Goal: Transaction & Acquisition: Purchase product/service

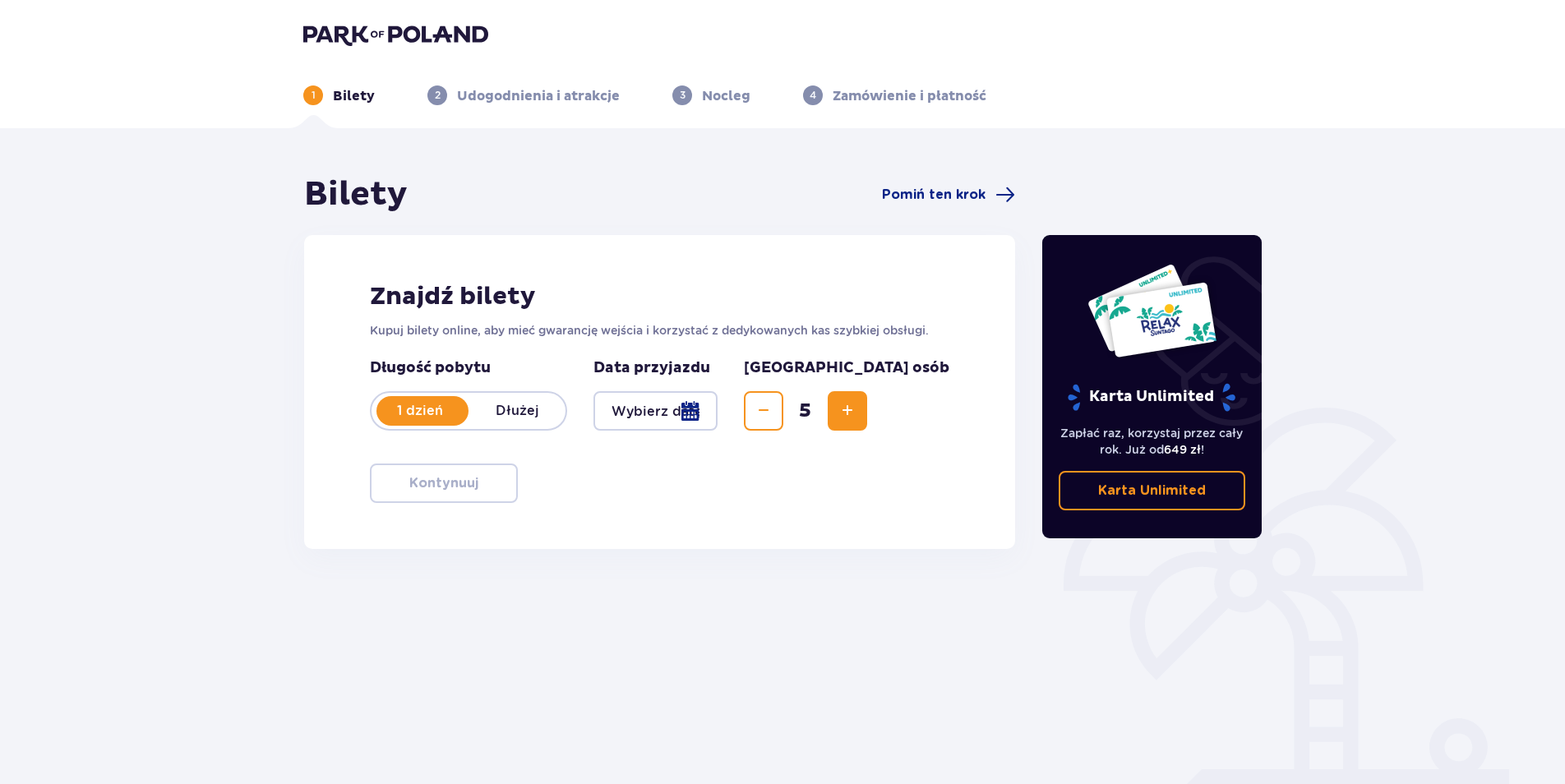
click at [717, 416] on div at bounding box center [656, 411] width 125 height 39
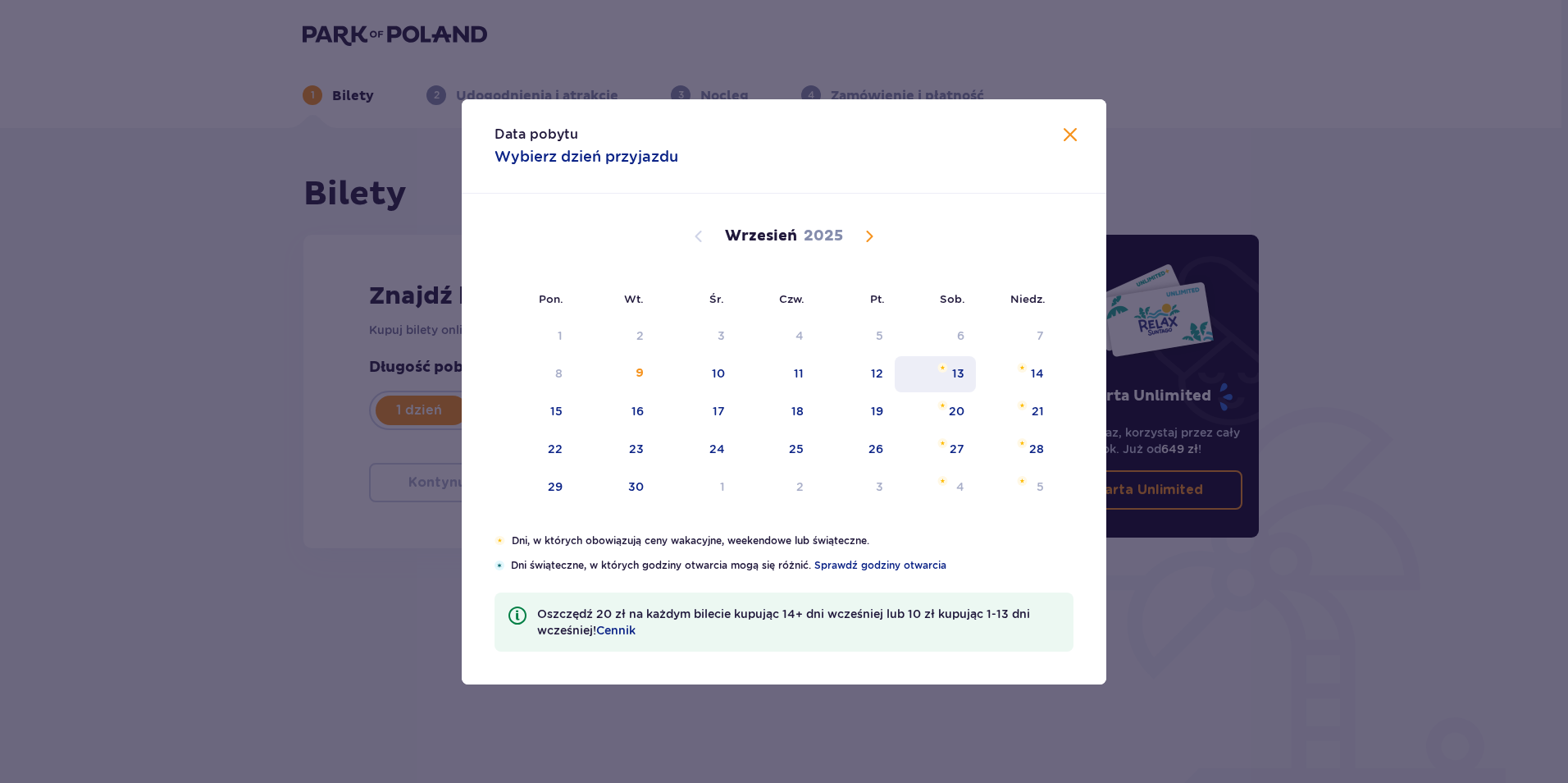
click at [968, 372] on div "13" at bounding box center [936, 374] width 82 height 36
type input "13.09.25"
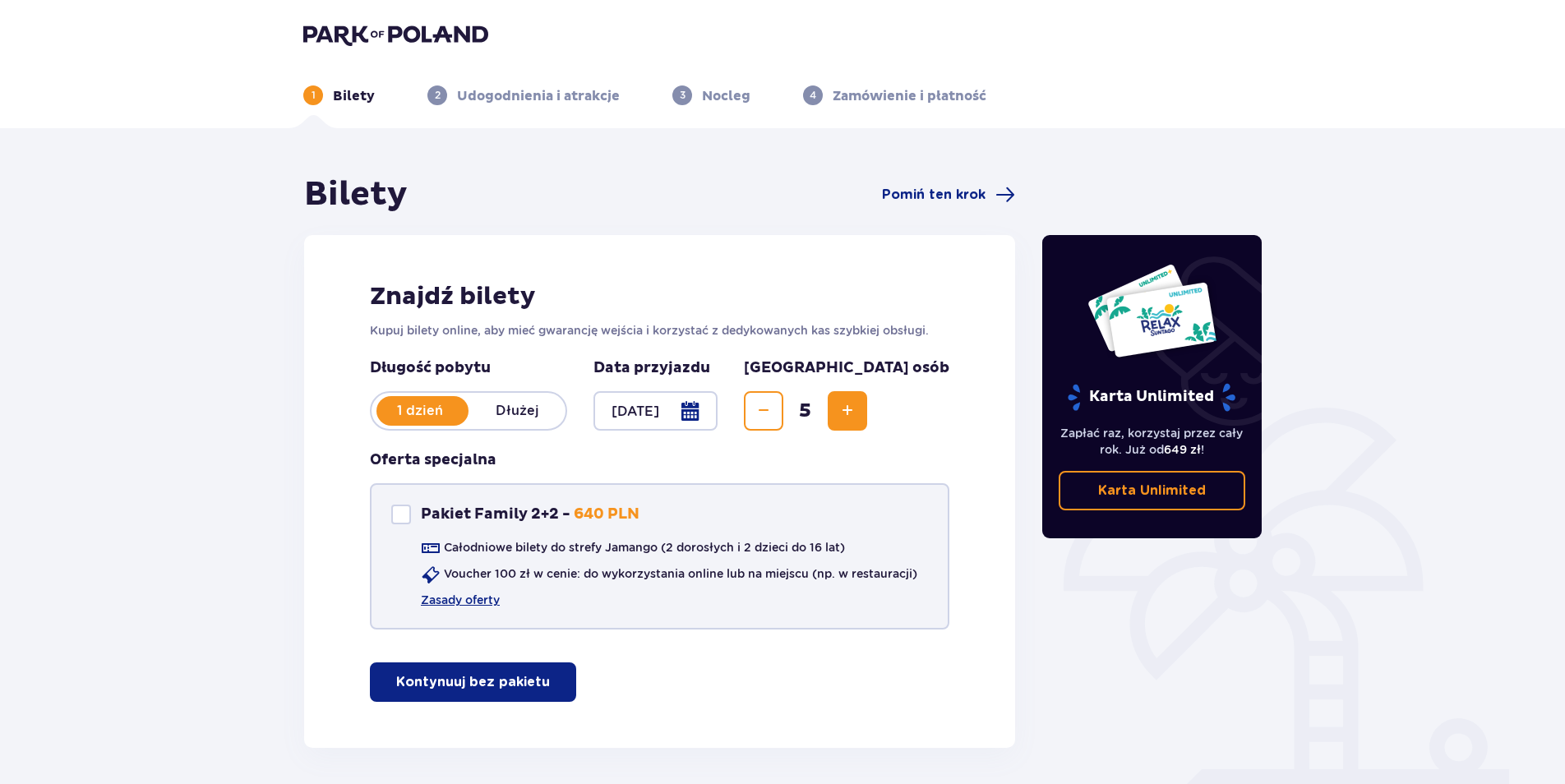
click at [409, 516] on div at bounding box center [401, 514] width 20 height 20
checkbox input "true"
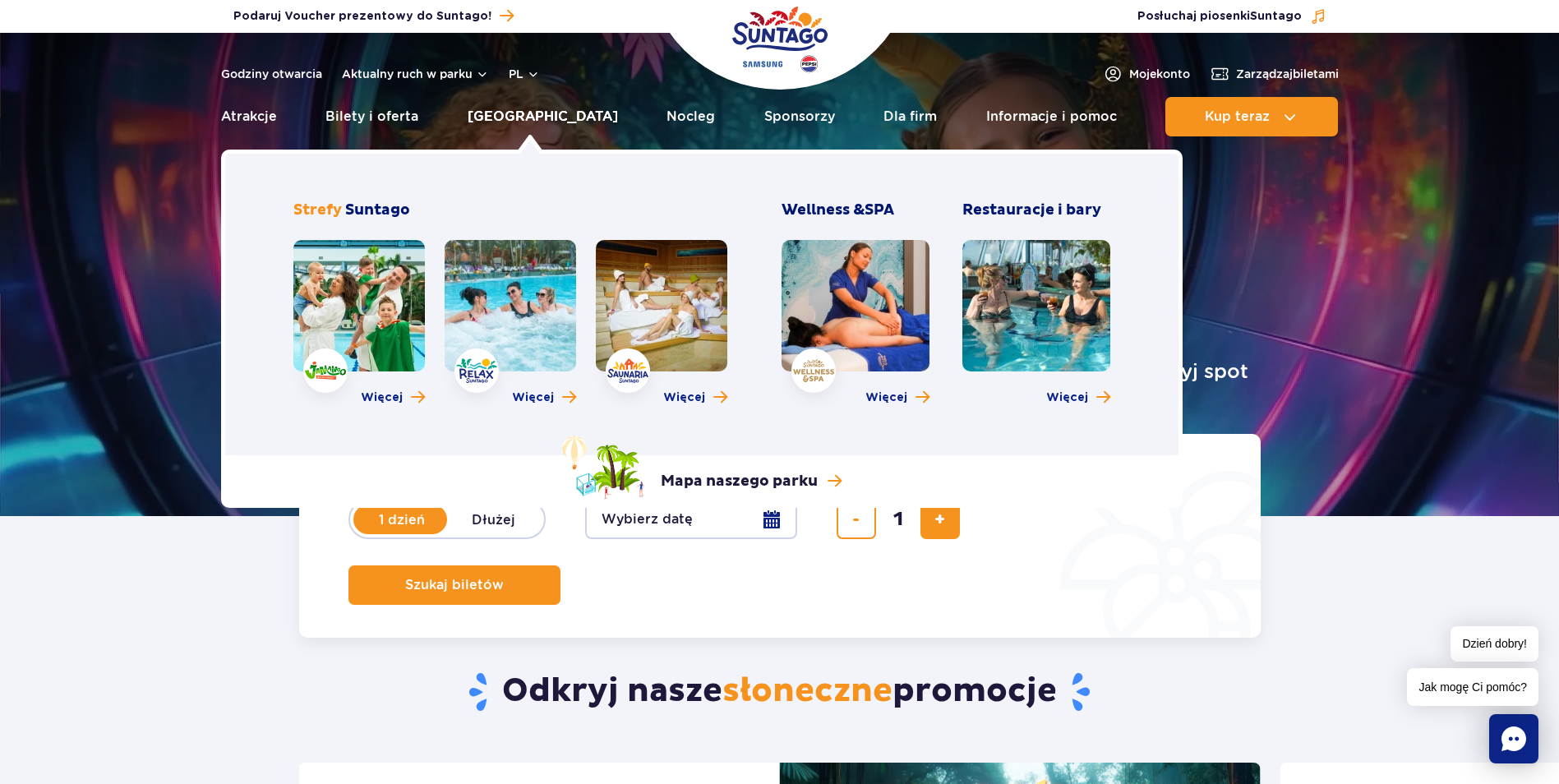
click at [505, 117] on link "[GEOGRAPHIC_DATA]" at bounding box center [543, 116] width 151 height 39
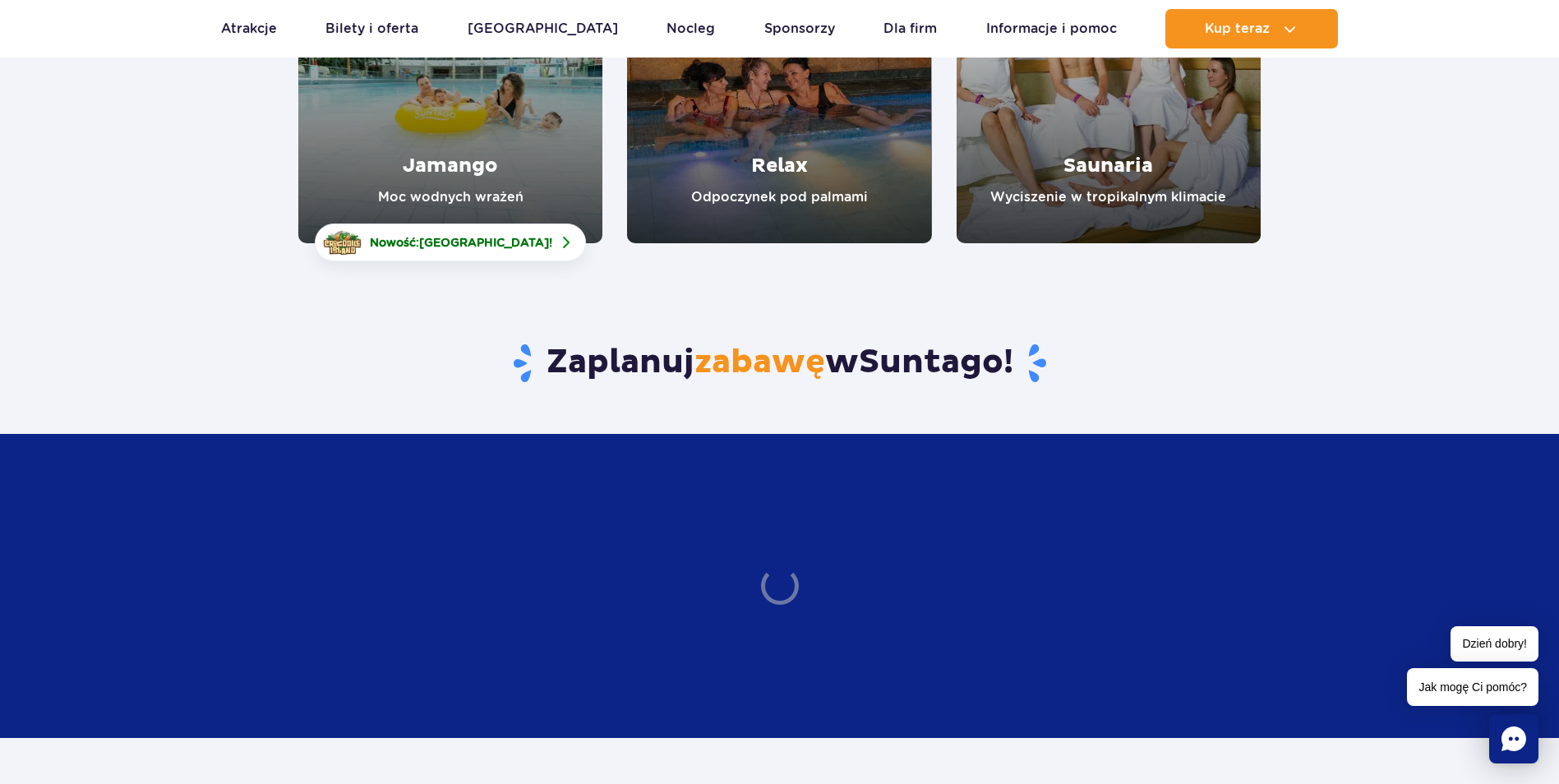
scroll to position [739, 0]
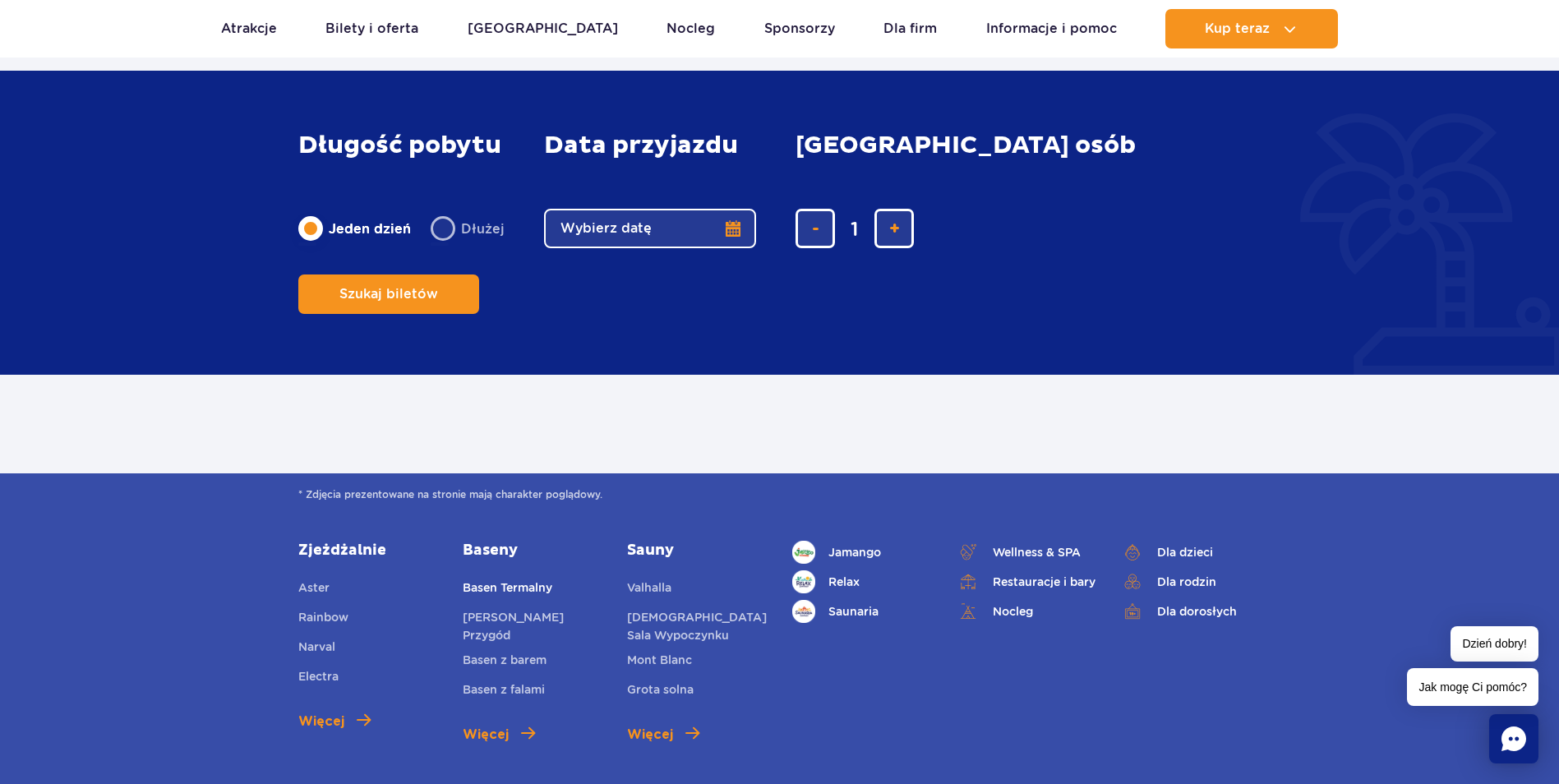
click at [530, 582] on link "Basen Termalny" at bounding box center [507, 590] width 89 height 23
